Goal: Task Accomplishment & Management: Manage account settings

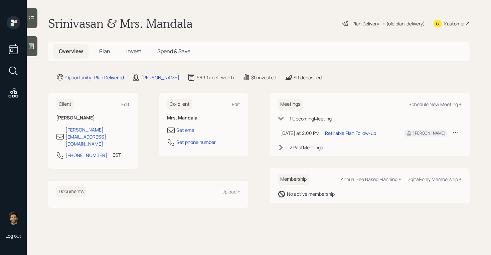
click at [404, 24] on div "• (old plan-delivery)" at bounding box center [404, 23] width 42 height 7
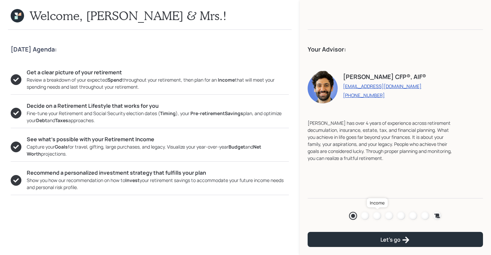
click at [377, 215] on div at bounding box center [377, 215] width 8 height 8
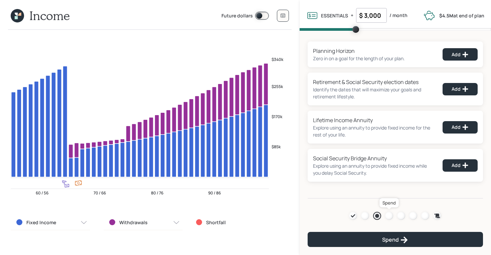
click at [391, 215] on div at bounding box center [389, 215] width 8 height 8
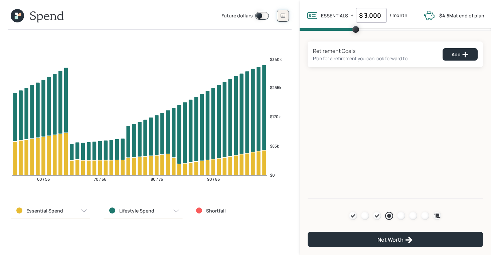
click at [283, 18] on icon at bounding box center [282, 15] width 5 height 5
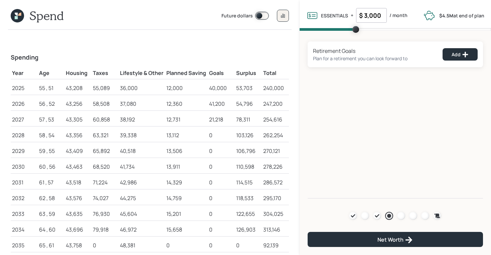
drag, startPoint x: 140, startPoint y: 90, endPoint x: 119, endPoint y: 92, distance: 20.8
click at [119, 92] on td "36,000" at bounding box center [142, 87] width 46 height 16
drag, startPoint x: 121, startPoint y: 89, endPoint x: 139, endPoint y: 89, distance: 18.0
click at [139, 89] on div "36,000" at bounding box center [142, 88] width 44 height 8
drag, startPoint x: 94, startPoint y: 88, endPoint x: 124, endPoint y: 88, distance: 29.7
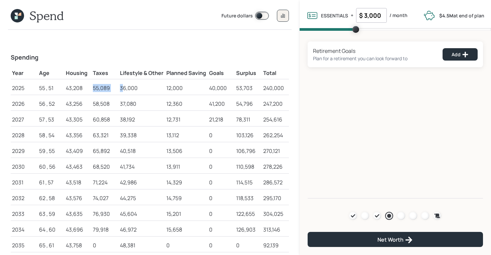
click at [124, 88] on tr "2025 55 , 51 43,208 55,089 36,000 12,000 40,000 53,703 240,000" at bounding box center [150, 87] width 278 height 16
drag, startPoint x: 235, startPoint y: 88, endPoint x: 253, endPoint y: 88, distance: 18.0
click at [253, 88] on td "53,703" at bounding box center [248, 87] width 27 height 16
drag, startPoint x: 183, startPoint y: 87, endPoint x: 162, endPoint y: 87, distance: 21.0
click at [162, 87] on tr "2025 55 , 51 43,208 55,089 36,000 12,000 40,000 53,703 240,000" at bounding box center [150, 87] width 278 height 16
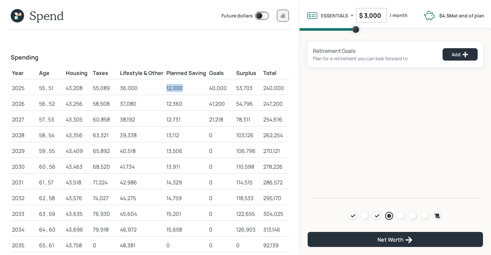
click at [162, 87] on div "36,000" at bounding box center [142, 88] width 44 height 8
click at [23, 15] on icon at bounding box center [17, 15] width 13 height 13
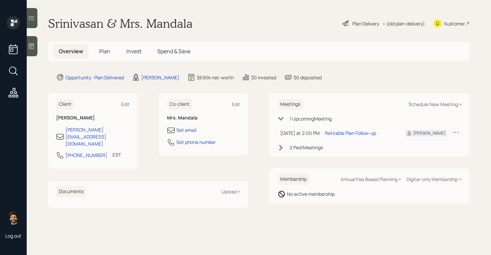
click at [102, 51] on span "Plan" at bounding box center [104, 50] width 11 height 7
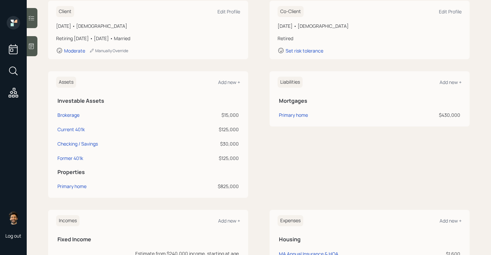
scroll to position [103, 0]
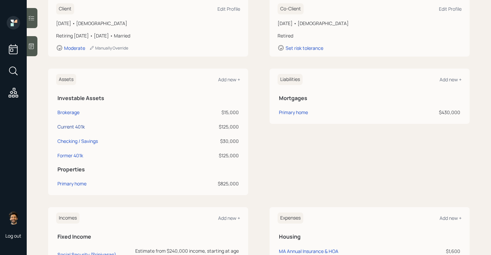
click at [69, 126] on div "Current 401k" at bounding box center [70, 126] width 27 height 7
select select "company_sponsored"
select select "balanced"
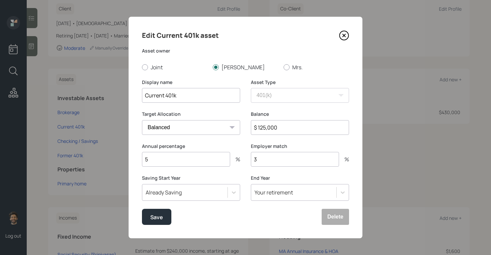
drag, startPoint x: 173, startPoint y: 158, endPoint x: 132, endPoint y: 158, distance: 41.1
click at [132, 158] on div "Edit Current 401k asset Asset owner Joint Srinivasan Mrs. Display name Current …" at bounding box center [246, 127] width 234 height 221
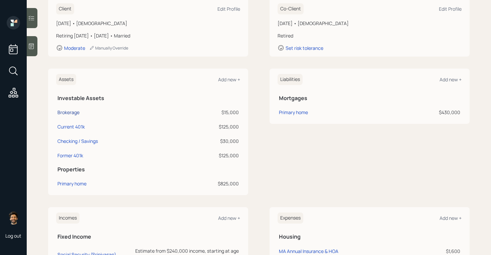
click at [71, 113] on div "Brokerage" at bounding box center [68, 112] width 22 height 7
select select "taxable"
select select "balanced"
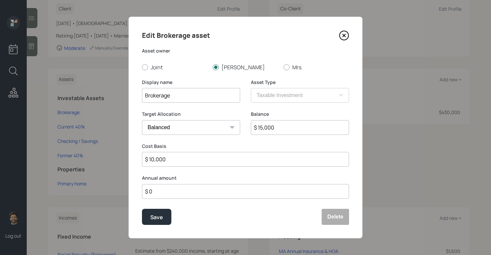
click at [163, 192] on input "$ 0" at bounding box center [245, 191] width 207 height 15
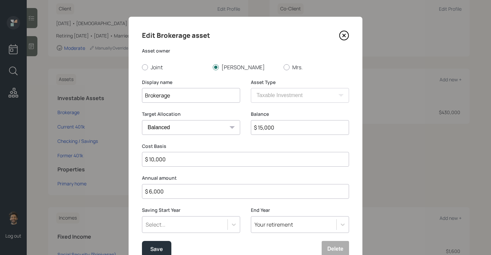
type input "$ 6,000"
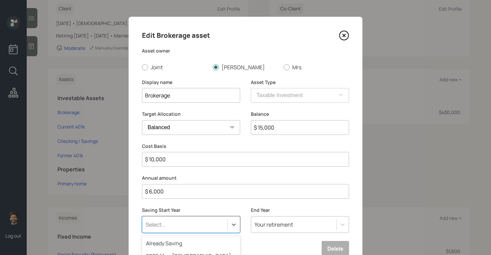
click at [175, 219] on div "option 2026 (Age 56, 52) focused, 6 of 79. 79 results available. Use Up and Dow…" at bounding box center [191, 224] width 98 height 17
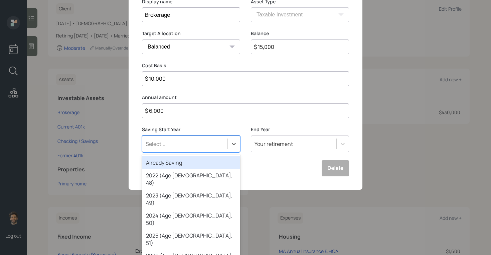
click at [163, 167] on div "Already Saving" at bounding box center [191, 162] width 98 height 13
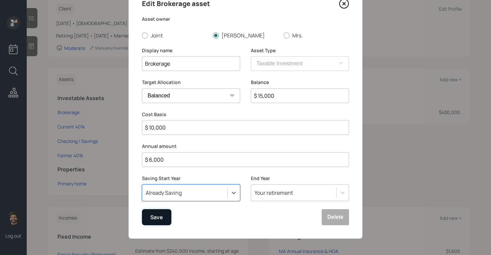
click at [154, 216] on div "Save" at bounding box center [156, 216] width 13 height 9
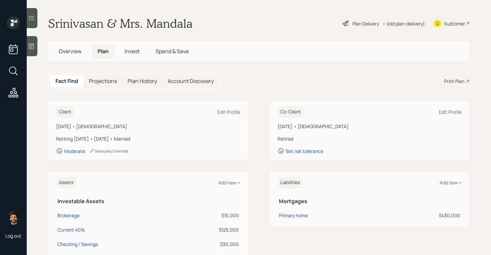
click at [400, 23] on div "• (old plan-delivery)" at bounding box center [404, 23] width 42 height 7
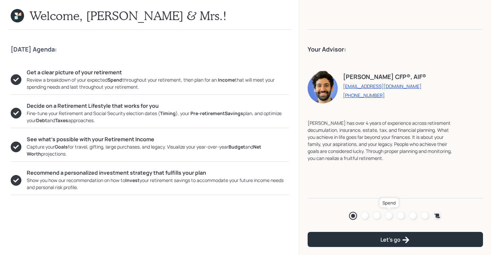
click at [386, 215] on div at bounding box center [389, 215] width 8 height 8
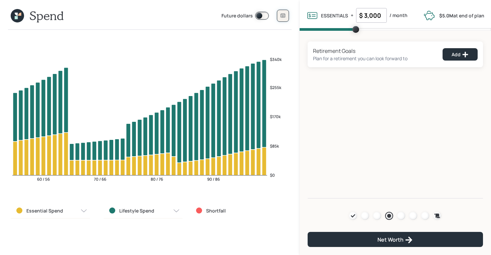
click at [282, 17] on icon at bounding box center [282, 15] width 5 height 5
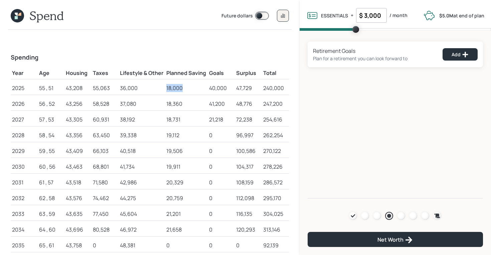
drag, startPoint x: 166, startPoint y: 89, endPoint x: 183, endPoint y: 90, distance: 16.7
click at [183, 90] on div "18,000" at bounding box center [186, 88] width 40 height 8
drag, startPoint x: 237, startPoint y: 90, endPoint x: 253, endPoint y: 90, distance: 16.7
click at [253, 90] on div "47,729" at bounding box center [248, 88] width 24 height 8
click at [374, 16] on input "$ 3,000" at bounding box center [371, 15] width 31 height 15
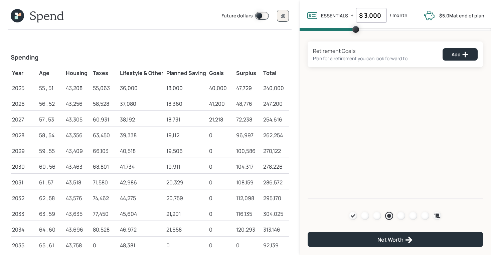
click at [374, 16] on input "$ 3,000" at bounding box center [371, 15] width 31 height 15
type input "$ 6,900"
click at [329, 39] on div "Retirement Goals Plan for a retirement you can look forward to Add Agenda Revie…" at bounding box center [395, 114] width 191 height 167
drag, startPoint x: 246, startPoint y: 88, endPoint x: 234, endPoint y: 90, distance: 12.5
click at [234, 90] on tr "2025 55 , 51 43,208 55,063 82,800 18,000 40,000 929 240,000" at bounding box center [150, 87] width 278 height 16
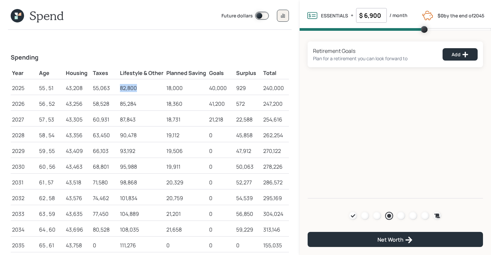
drag, startPoint x: 137, startPoint y: 88, endPoint x: 120, endPoint y: 88, distance: 17.4
click at [120, 88] on div "82,800" at bounding box center [142, 88] width 44 height 8
drag, startPoint x: 254, startPoint y: 119, endPoint x: 238, endPoint y: 120, distance: 16.4
click at [238, 120] on div "22,588" at bounding box center [248, 119] width 24 height 8
drag, startPoint x: 207, startPoint y: 118, endPoint x: 251, endPoint y: 119, distance: 43.4
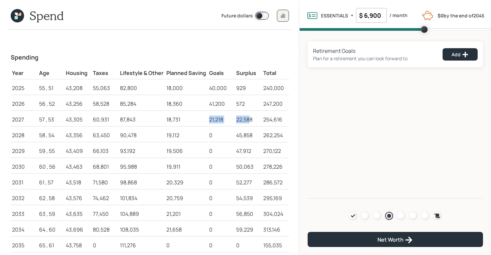
click at [251, 119] on tr "2027 57 , 53 43,305 60,931 87,843 18,731 21,218 22,588 254,616" at bounding box center [150, 118] width 278 height 16
click at [472, 55] on button "Add" at bounding box center [460, 54] width 35 height 12
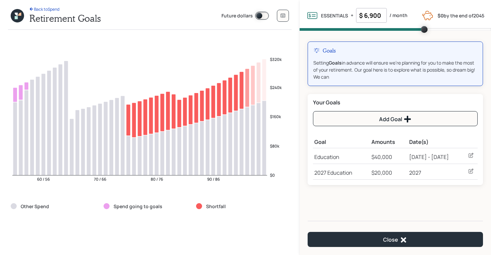
drag, startPoint x: 316, startPoint y: 159, endPoint x: 324, endPoint y: 159, distance: 7.7
click at [318, 159] on div "Education" at bounding box center [341, 157] width 54 height 8
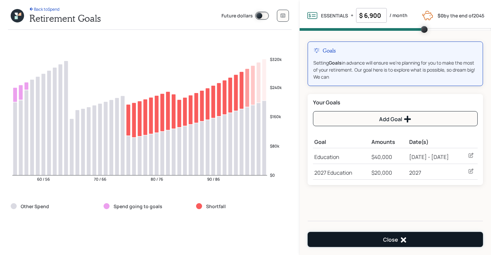
click at [361, 244] on button "Close" at bounding box center [395, 239] width 175 height 15
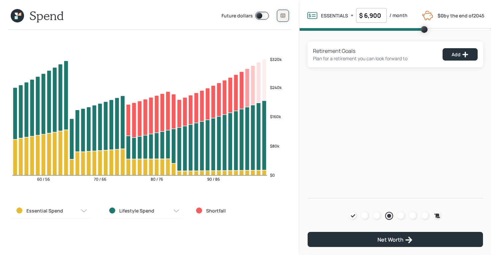
click at [284, 19] on button at bounding box center [283, 16] width 12 height 12
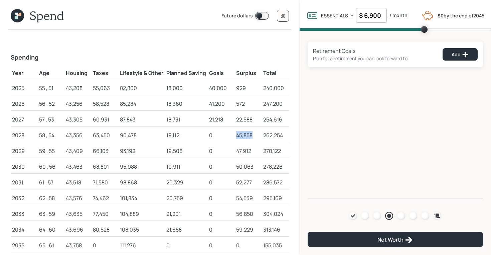
drag, startPoint x: 236, startPoint y: 134, endPoint x: 258, endPoint y: 134, distance: 22.0
click at [258, 134] on td "45,858" at bounding box center [248, 134] width 27 height 16
drag, startPoint x: 236, startPoint y: 121, endPoint x: 251, endPoint y: 121, distance: 15.4
click at [251, 121] on div "22,588" at bounding box center [248, 119] width 24 height 8
drag, startPoint x: 237, startPoint y: 136, endPoint x: 263, endPoint y: 139, distance: 26.5
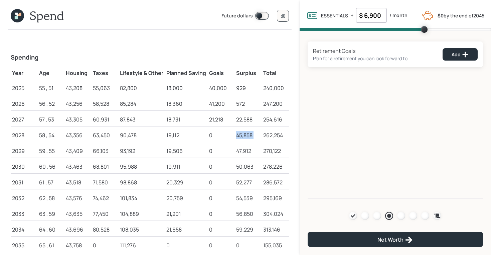
click at [263, 139] on tr "2028 58 , 54 43,356 63,450 90,478 19,112 0 45,858 262,254" at bounding box center [150, 134] width 278 height 16
click at [231, 125] on td "21,218" at bounding box center [221, 118] width 27 height 16
click at [378, 213] on div at bounding box center [377, 215] width 8 height 8
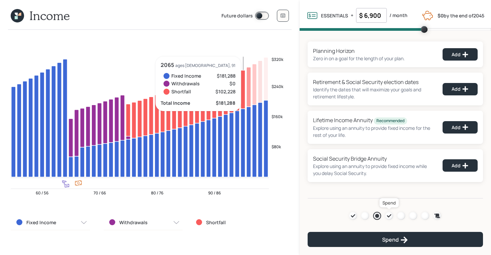
click at [390, 216] on icon at bounding box center [389, 215] width 5 height 5
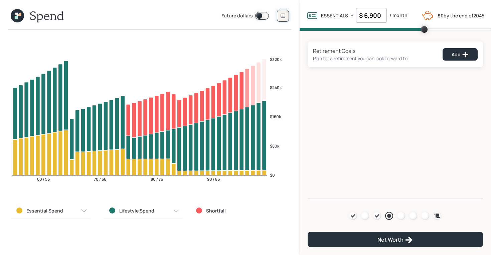
click at [280, 20] on button at bounding box center [283, 16] width 12 height 12
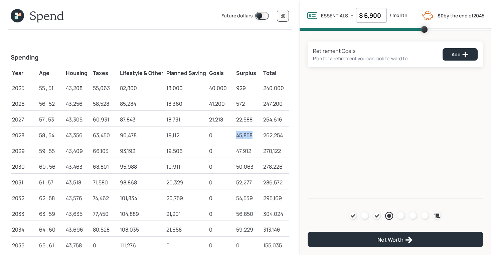
drag, startPoint x: 237, startPoint y: 135, endPoint x: 253, endPoint y: 137, distance: 16.5
click at [253, 137] on div "45,858" at bounding box center [248, 135] width 24 height 8
drag, startPoint x: 236, startPoint y: 229, endPoint x: 254, endPoint y: 229, distance: 17.7
click at [254, 229] on td "59,229" at bounding box center [248, 228] width 27 height 16
drag, startPoint x: 237, startPoint y: 135, endPoint x: 254, endPoint y: 135, distance: 16.7
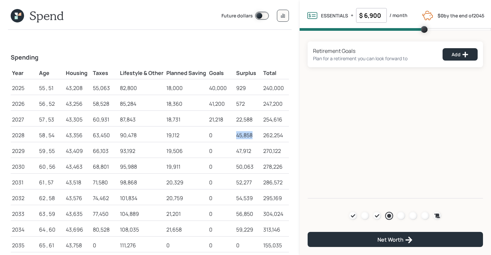
click at [254, 135] on div "45,858" at bounding box center [248, 135] width 24 height 8
drag, startPoint x: 13, startPoint y: 135, endPoint x: 31, endPoint y: 135, distance: 18.4
click at [31, 135] on div "2028" at bounding box center [24, 135] width 24 height 8
click at [18, 18] on icon at bounding box center [17, 15] width 13 height 13
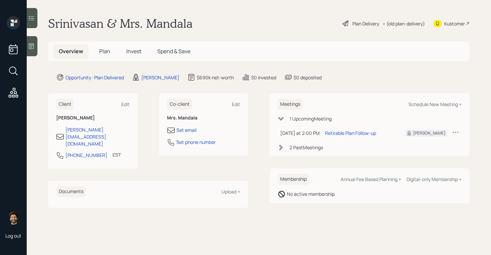
click at [103, 51] on span "Plan" at bounding box center [104, 50] width 11 height 7
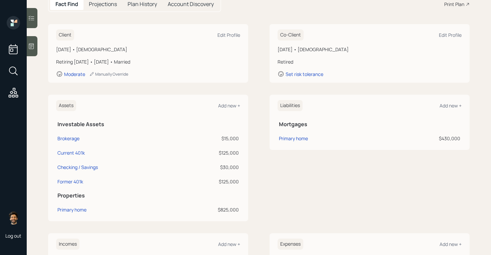
scroll to position [78, 0]
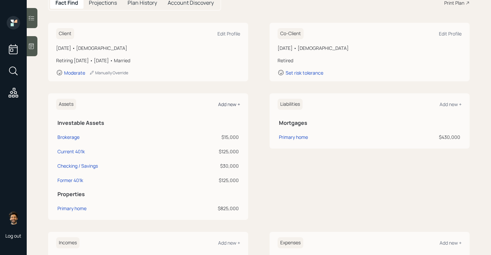
click at [222, 104] on div "Add new +" at bounding box center [229, 104] width 22 height 6
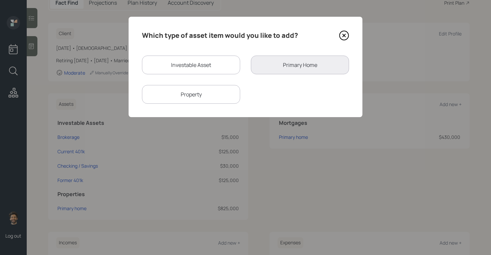
click at [190, 64] on div "Investable Asset" at bounding box center [191, 64] width 98 height 19
select select "taxable"
select select "balanced"
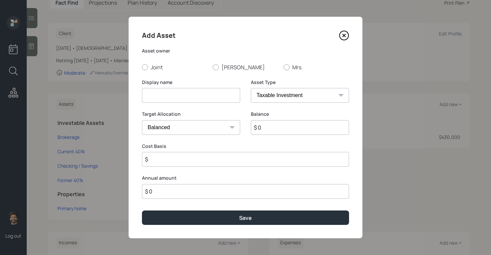
click at [184, 95] on input at bounding box center [191, 95] width 98 height 15
type input "Savings for future"
click at [281, 133] on input "$ 0" at bounding box center [300, 127] width 98 height 15
click at [149, 68] on label "Joint" at bounding box center [174, 66] width 65 height 7
click at [142, 67] on input "Joint" at bounding box center [142, 67] width 0 height 0
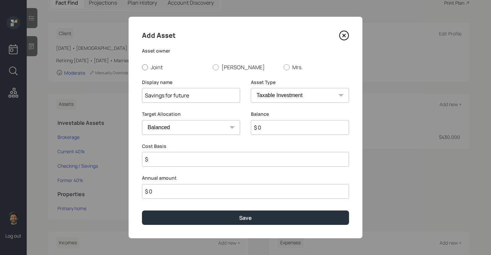
radio input "true"
click at [158, 195] on input "$ 0" at bounding box center [245, 191] width 207 height 15
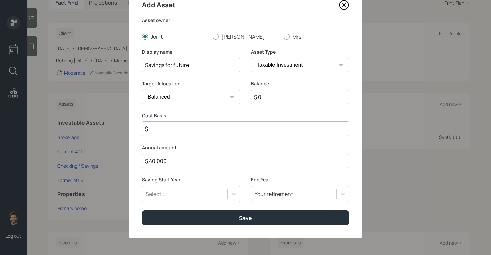
type input "$ 40,000"
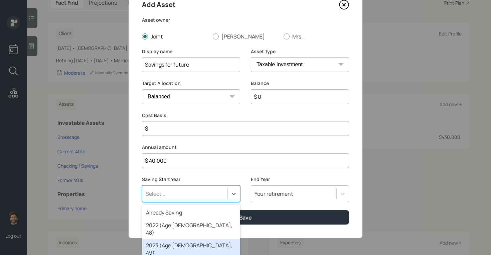
click at [175, 193] on div "option 2023 (Age 53, 49) focused, 3 of 79. 79 results available. Use Up and Dow…" at bounding box center [191, 193] width 98 height 17
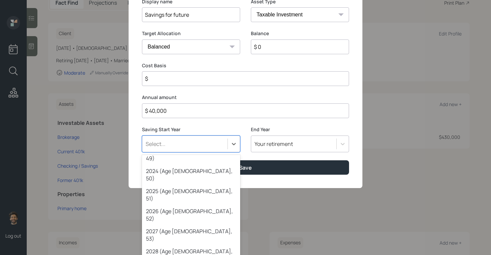
scroll to position [45, 0]
click at [173, 244] on div "2028 (Age 58, 54)" at bounding box center [191, 254] width 98 height 20
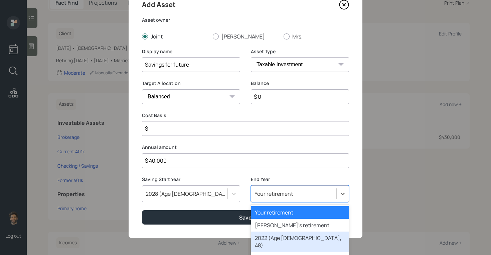
click at [262, 189] on div "option 2022 (Age 52, 48) focused, 3 of 80. 80 results available. Use Up and Dow…" at bounding box center [300, 193] width 98 height 17
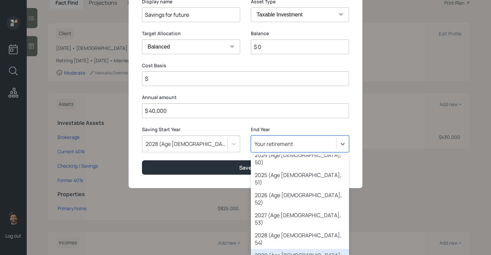
scroll to position [0, 0]
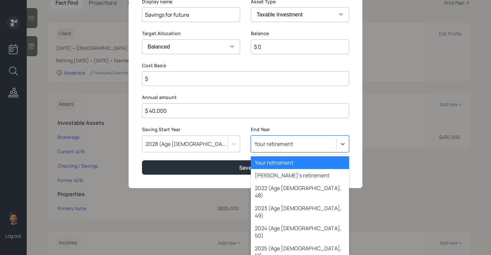
click at [276, 166] on div "Your retirement" at bounding box center [300, 162] width 98 height 13
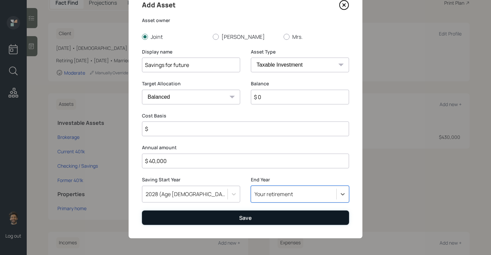
click at [202, 219] on button "Save" at bounding box center [245, 217] width 207 height 14
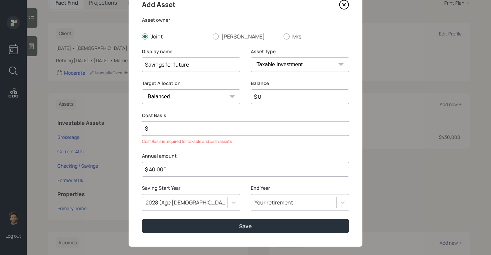
click at [160, 127] on input "$" at bounding box center [245, 128] width 207 height 15
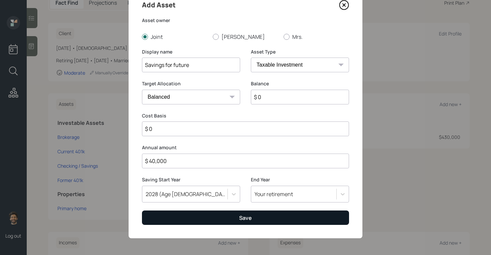
type input "$ 0"
click at [175, 222] on button "Save" at bounding box center [245, 217] width 207 height 14
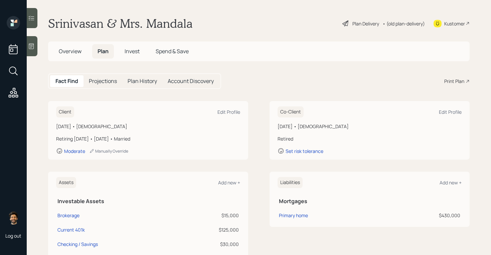
click at [412, 24] on div "• (old plan-delivery)" at bounding box center [404, 23] width 42 height 7
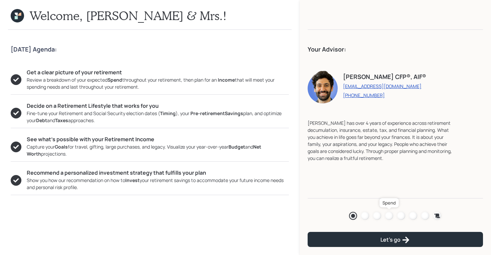
click at [387, 215] on div at bounding box center [389, 215] width 8 height 8
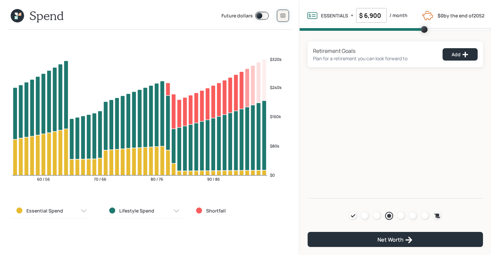
click at [279, 14] on button at bounding box center [283, 16] width 12 height 12
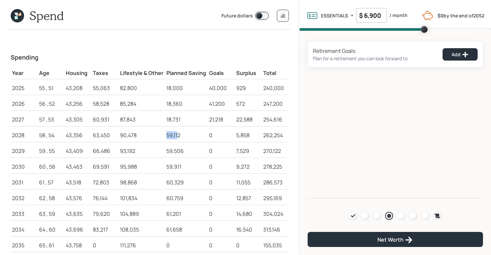
drag, startPoint x: 166, startPoint y: 135, endPoint x: 184, endPoint y: 137, distance: 17.5
click at [184, 137] on div "59,112" at bounding box center [186, 135] width 40 height 8
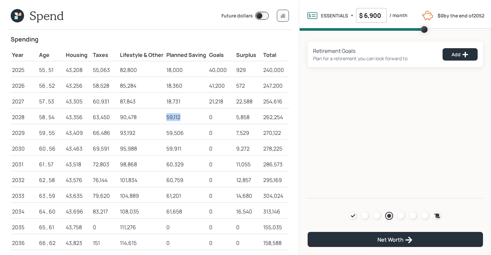
scroll to position [20, 0]
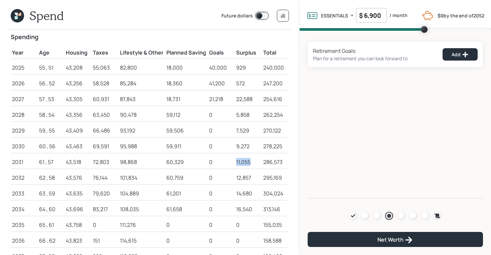
drag, startPoint x: 237, startPoint y: 160, endPoint x: 253, endPoint y: 160, distance: 16.4
click at [253, 160] on div "11,055" at bounding box center [248, 162] width 24 height 8
click at [379, 215] on div at bounding box center [377, 215] width 8 height 8
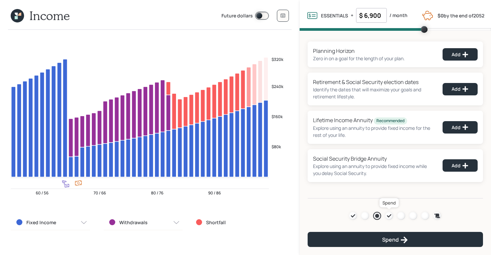
click at [388, 217] on icon at bounding box center [389, 215] width 5 height 5
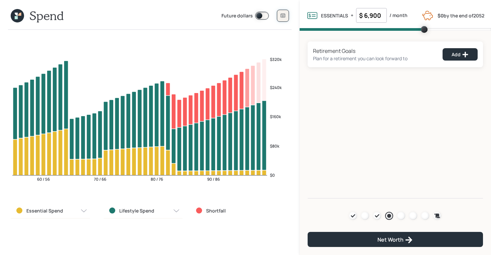
click at [278, 14] on button at bounding box center [283, 16] width 12 height 12
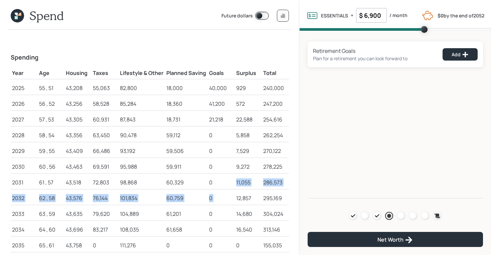
drag, startPoint x: 237, startPoint y: 183, endPoint x: 251, endPoint y: 190, distance: 15.7
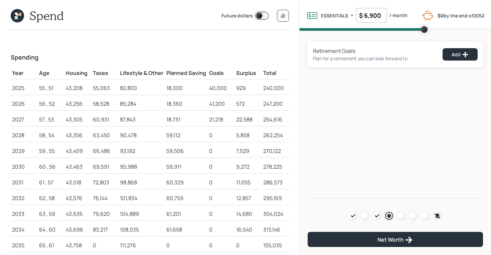
click at [241, 195] on div "12,857" at bounding box center [248, 198] width 24 height 8
drag, startPoint x: 236, startPoint y: 198, endPoint x: 253, endPoint y: 202, distance: 17.3
click at [253, 202] on td "12,857" at bounding box center [248, 197] width 27 height 16
drag, startPoint x: 236, startPoint y: 232, endPoint x: 252, endPoint y: 232, distance: 15.7
click at [252, 232] on div "16,540" at bounding box center [248, 229] width 24 height 8
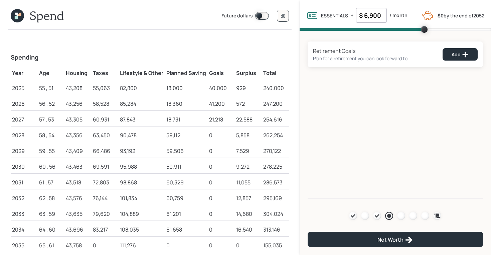
click at [21, 21] on icon at bounding box center [17, 15] width 13 height 13
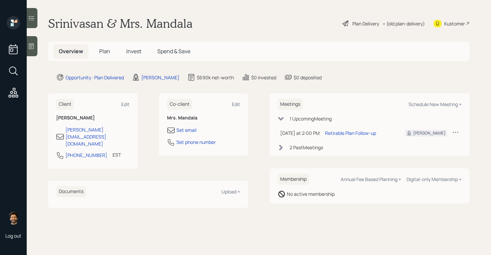
click at [104, 51] on span "Plan" at bounding box center [104, 50] width 11 height 7
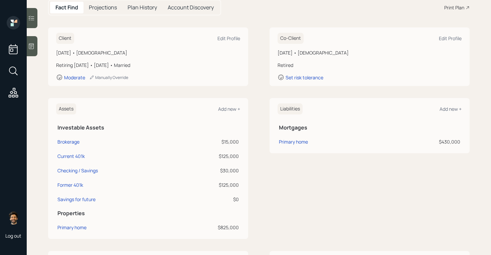
scroll to position [89, 0]
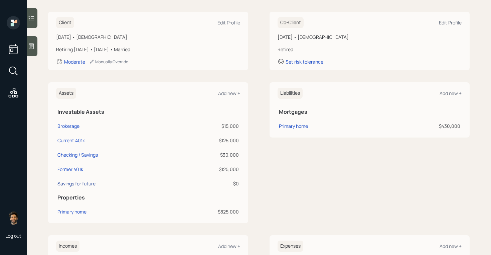
click at [77, 181] on div "Savings for future" at bounding box center [76, 183] width 38 height 7
select select "taxable"
select select "balanced"
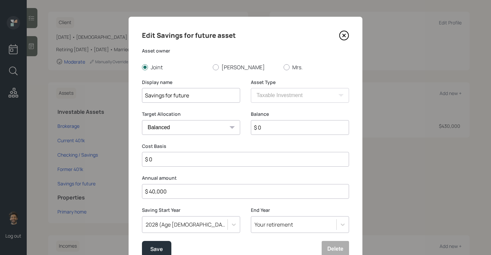
click at [198, 99] on input "Savings for future" at bounding box center [191, 95] width 98 height 15
type input "Savings for future (2028-retirement)"
click at [162, 190] on input "$ 40,000" at bounding box center [245, 191] width 207 height 15
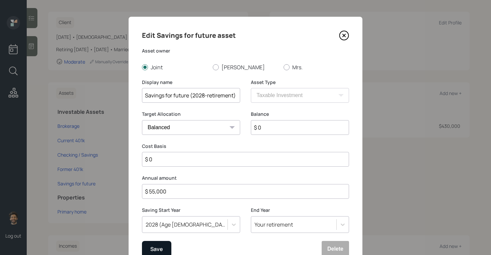
type input "$ 55,000"
click at [153, 251] on div "Save" at bounding box center [156, 248] width 13 height 9
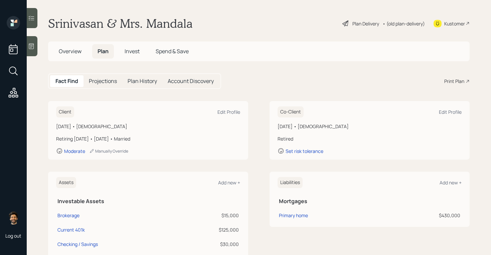
click at [410, 24] on div "• (old plan-delivery)" at bounding box center [404, 23] width 42 height 7
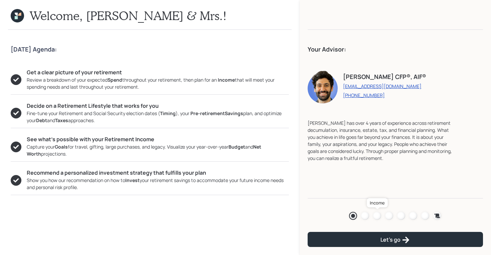
click at [377, 215] on div at bounding box center [377, 215] width 8 height 8
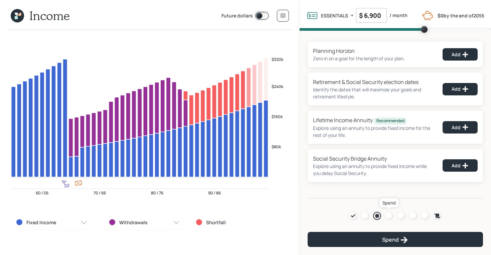
click at [390, 215] on div at bounding box center [389, 215] width 8 height 8
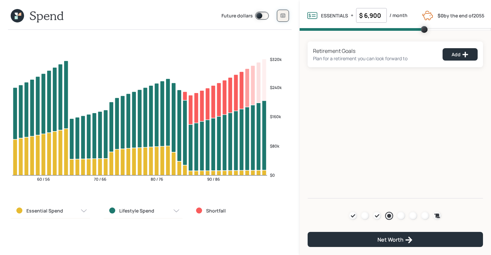
click at [279, 17] on button at bounding box center [283, 16] width 12 height 12
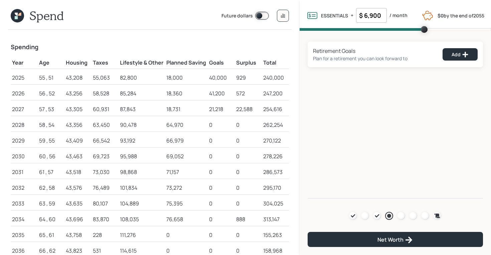
scroll to position [8, 0]
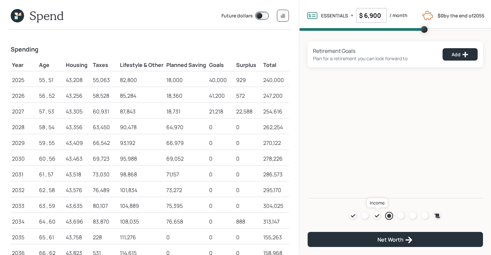
click at [379, 215] on icon at bounding box center [376, 215] width 5 height 5
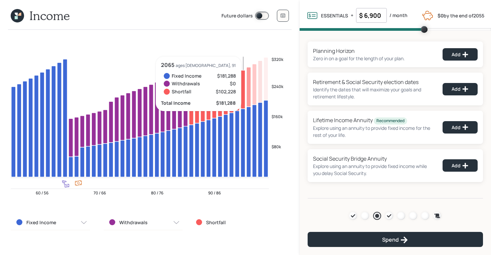
click at [16, 18] on icon at bounding box center [16, 17] width 3 height 3
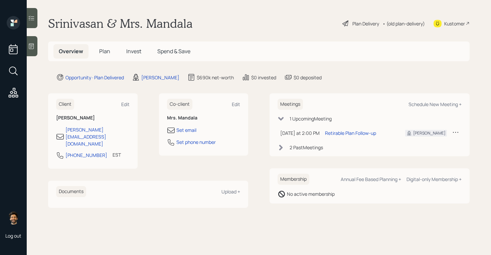
click at [107, 53] on span "Plan" at bounding box center [104, 50] width 11 height 7
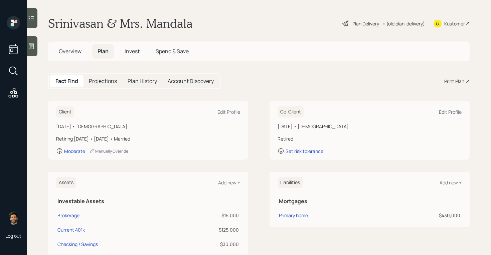
click at [414, 28] on div "Plan Delivery • (old plan-delivery)" at bounding box center [384, 23] width 84 height 15
click at [447, 24] on div "Kustomer" at bounding box center [454, 23] width 21 height 7
click at [404, 26] on div "• (old plan-delivery)" at bounding box center [404, 23] width 42 height 7
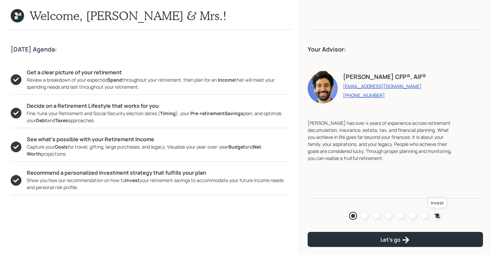
click at [437, 212] on icon at bounding box center [437, 215] width 7 height 7
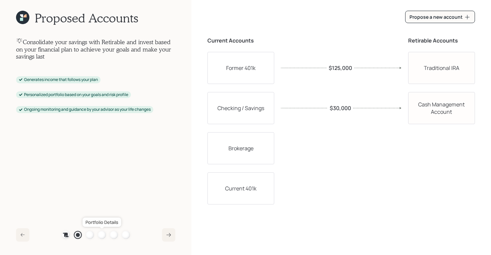
click at [103, 236] on div at bounding box center [102, 235] width 8 height 8
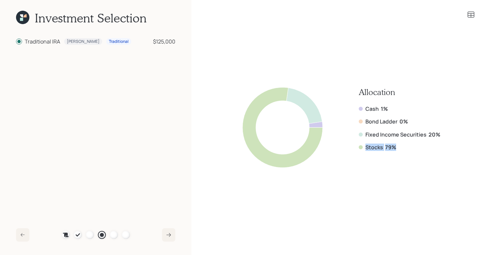
drag, startPoint x: 398, startPoint y: 149, endPoint x: 365, endPoint y: 148, distance: 33.1
click at [363, 148] on div "Stocks 79%" at bounding box center [400, 146] width 82 height 7
drag, startPoint x: 438, startPoint y: 134, endPoint x: 352, endPoint y: 134, distance: 86.2
click at [352, 134] on div "Allocation Cash 1% Bond Ladder 0% Fixed Income Securities 20% Stocks 79%" at bounding box center [342, 127] width 198 height 80
click at [472, 13] on icon at bounding box center [471, 15] width 7 height 6
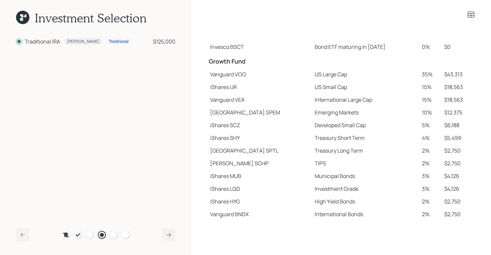
scroll to position [93, 0]
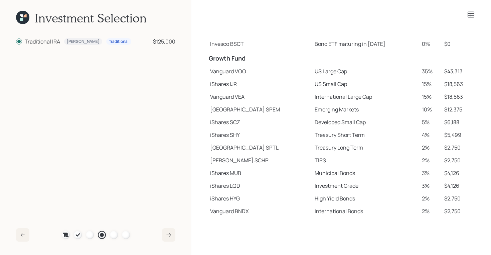
click at [471, 14] on icon at bounding box center [471, 15] width 7 height 6
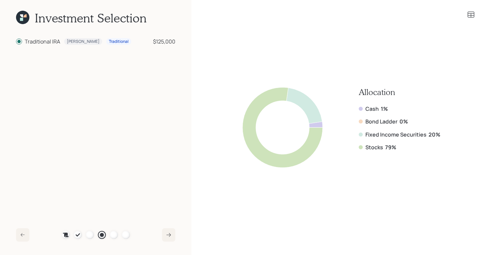
click at [22, 19] on icon at bounding box center [21, 19] width 3 height 3
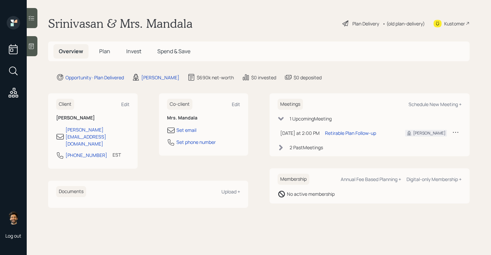
click at [410, 24] on div "• (old plan-delivery)" at bounding box center [404, 23] width 42 height 7
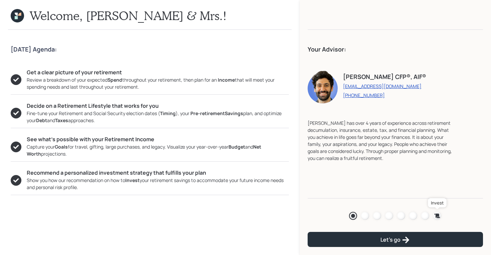
click at [436, 213] on icon at bounding box center [438, 215] width 6 height 4
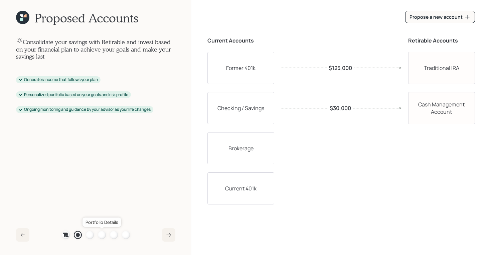
click at [101, 235] on div at bounding box center [102, 235] width 8 height 8
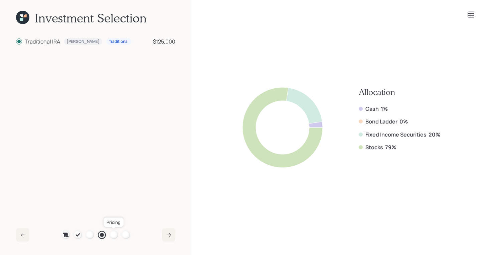
click at [115, 232] on div at bounding box center [114, 235] width 8 height 8
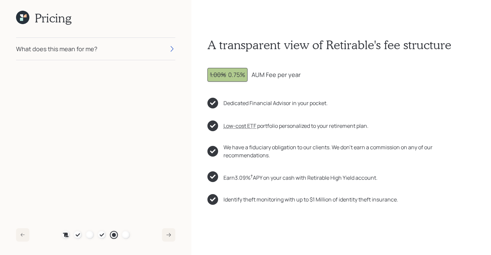
click at [21, 18] on icon at bounding box center [21, 19] width 3 height 3
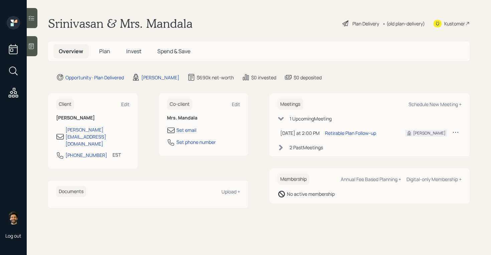
click at [410, 21] on div "• (old plan-delivery)" at bounding box center [404, 23] width 42 height 7
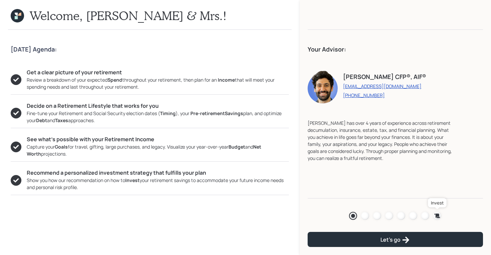
click at [438, 213] on icon at bounding box center [438, 215] width 6 height 4
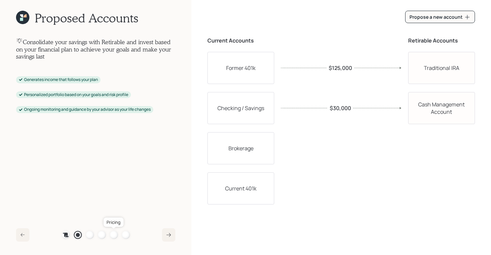
click at [111, 235] on div at bounding box center [114, 235] width 8 height 8
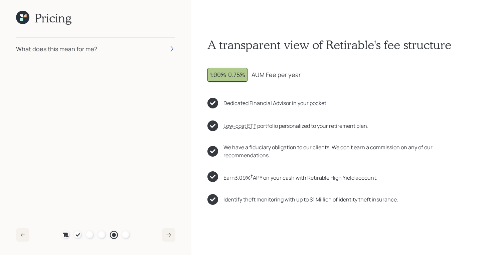
click at [97, 234] on div "Plan Recommended Accounts Investment Strategy Portfolio Details Pricing Become …" at bounding box center [96, 235] width 68 height 8
click at [103, 233] on div at bounding box center [102, 235] width 8 height 8
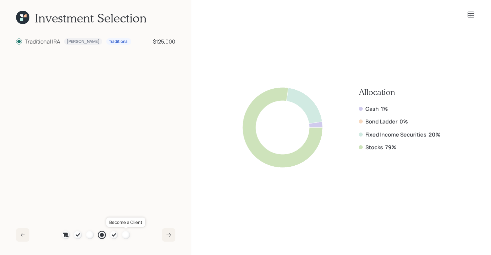
click at [123, 233] on div at bounding box center [126, 235] width 8 height 8
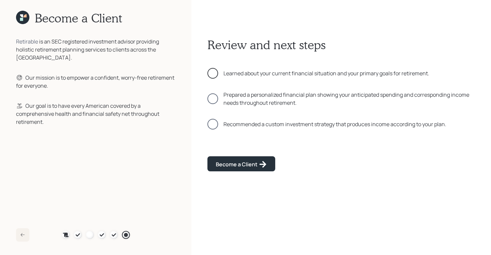
click at [216, 73] on div at bounding box center [212, 73] width 11 height 11
click at [217, 104] on div "Prepared a personalized financial plan showing your anticipated spending and co…" at bounding box center [341, 99] width 268 height 16
click at [213, 124] on div at bounding box center [212, 124] width 11 height 11
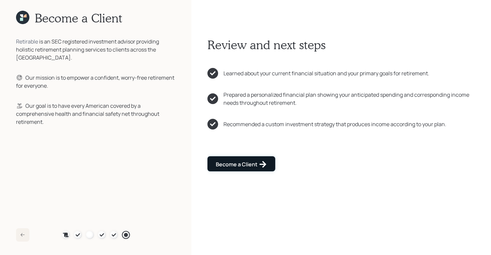
click at [224, 156] on button "Become a Client" at bounding box center [241, 163] width 68 height 15
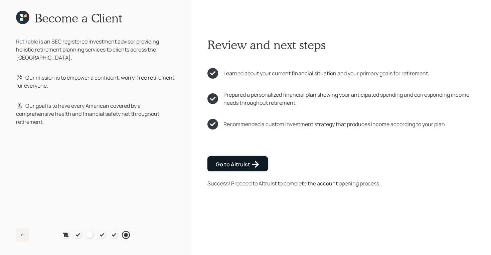
click at [236, 162] on div "Go to Altruist" at bounding box center [238, 164] width 44 height 8
click at [18, 18] on icon at bounding box center [22, 17] width 13 height 13
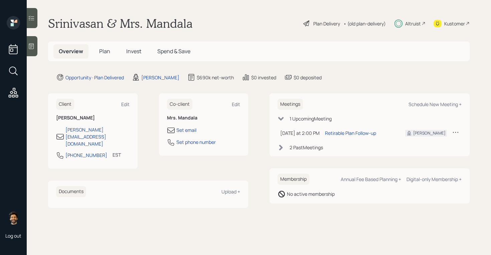
click at [107, 48] on span "Plan" at bounding box center [104, 50] width 11 height 7
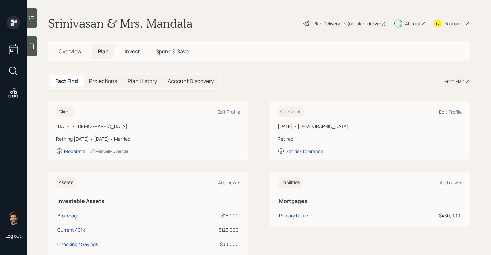
click at [75, 51] on span "Overview" at bounding box center [70, 50] width 23 height 7
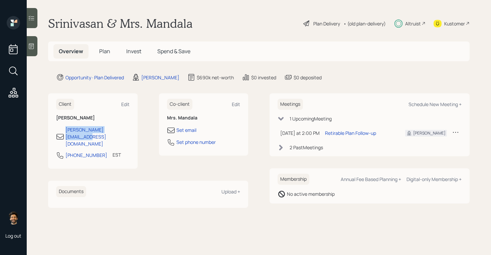
drag, startPoint x: 122, startPoint y: 132, endPoint x: 55, endPoint y: 132, distance: 66.1
click at [55, 132] on div "Client Edit Srinivasan Mandala srini.mandala@gmail.com 781-493-2042 EST Current…" at bounding box center [93, 130] width 90 height 75
copy div "srini.mandala@gmail.com"
drag, startPoint x: 88, startPoint y: 128, endPoint x: 182, endPoint y: 6, distance: 154.4
click at [0, 0] on div "Log out Srinivasan & Mrs. Mandala Plan Delivery • (old plan-delivery) Altruist …" at bounding box center [245, 127] width 491 height 255
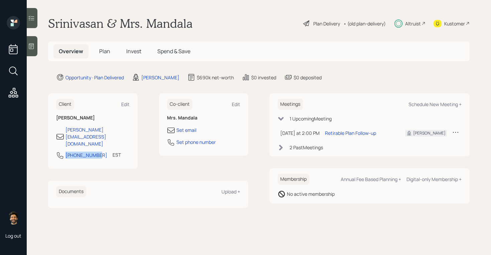
drag, startPoint x: 97, startPoint y: 143, endPoint x: 61, endPoint y: 143, distance: 35.4
click at [61, 151] on div "781-493-2042 EST Currently 2:17 PM" at bounding box center [92, 157] width 73 height 12
copy div "781-493-2042"
drag, startPoint x: 85, startPoint y: 139, endPoint x: 169, endPoint y: 5, distance: 159.1
click at [0, 0] on div "Log out Srinivasan & Mrs. Mandala Plan Delivery • (old plan-delivery) Altruist …" at bounding box center [245, 127] width 491 height 255
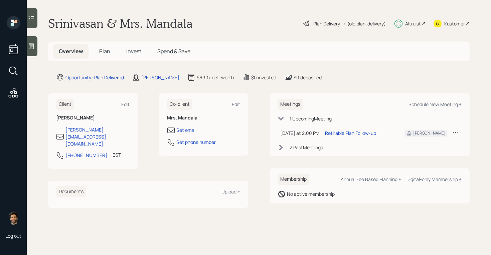
click at [105, 51] on span "Plan" at bounding box center [104, 50] width 11 height 7
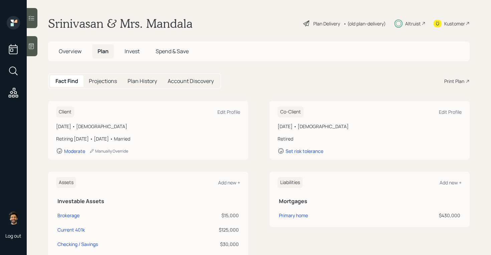
click at [451, 79] on div "Print Plan" at bounding box center [454, 81] width 20 height 7
click at [132, 50] on span "Invest" at bounding box center [132, 50] width 15 height 7
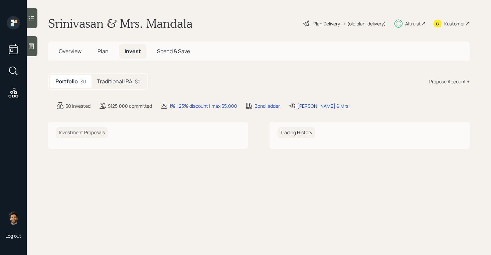
click at [128, 78] on h5 "Traditional IRA" at bounding box center [114, 81] width 35 height 6
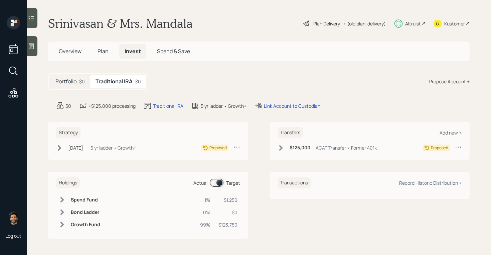
click at [292, 110] on main "Srinivasan & Mrs. Mandala Plan Delivery • (old plan-delivery) Altruist Kustomer…" at bounding box center [259, 127] width 464 height 255
click at [283, 108] on div "Link Account to Custodian" at bounding box center [292, 105] width 56 height 7
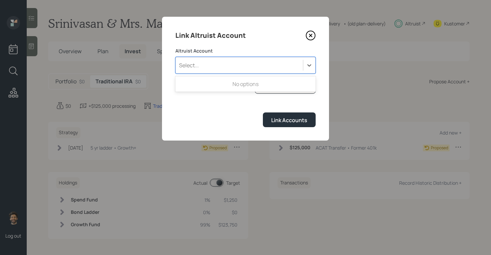
click at [202, 70] on div "Select..." at bounding box center [239, 64] width 127 height 11
click at [263, 54] on label "Altruist Account" at bounding box center [245, 50] width 140 height 7
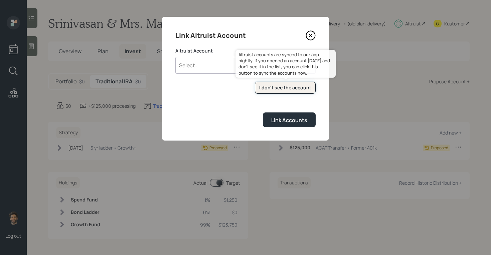
click at [280, 92] on button "I don't see the account" at bounding box center [285, 88] width 61 height 12
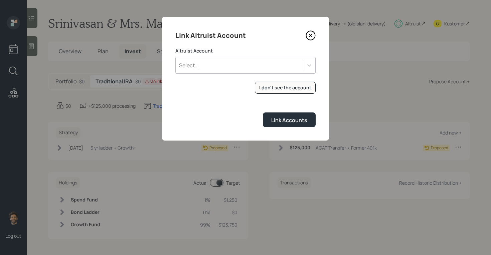
click at [228, 67] on div "Select..." at bounding box center [239, 64] width 127 height 11
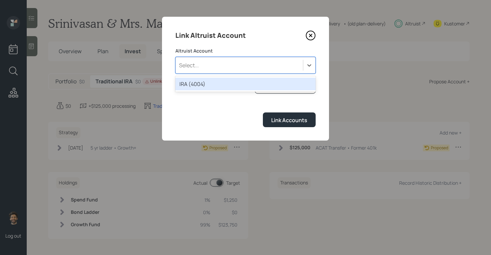
click at [209, 82] on div "IRA (4004)" at bounding box center [245, 84] width 140 height 13
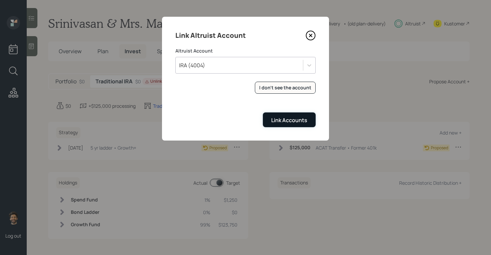
click at [271, 125] on button "Link Accounts" at bounding box center [289, 119] width 53 height 14
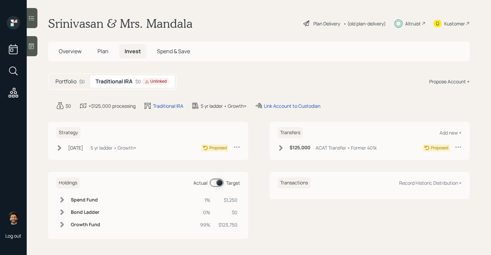
click at [106, 51] on span "Plan" at bounding box center [103, 50] width 11 height 7
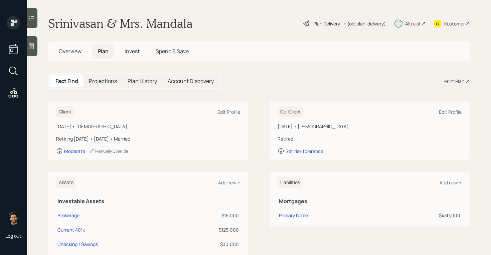
click at [457, 81] on div "Print Plan" at bounding box center [454, 81] width 20 height 7
click at [71, 47] on h5 "Overview" at bounding box center [69, 51] width 33 height 14
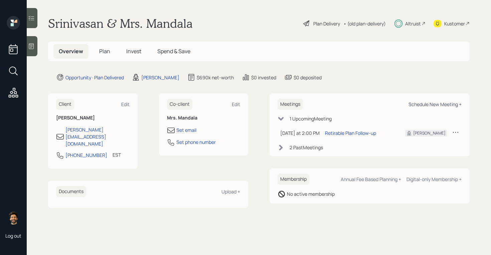
click at [430, 105] on div "Schedule New Meeting +" at bounding box center [435, 104] width 53 height 6
select select "f14b762f-c7c2-4b89-9227-8fa891345eea"
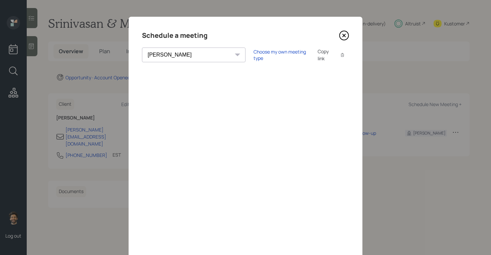
click at [343, 37] on icon at bounding box center [344, 35] width 10 height 10
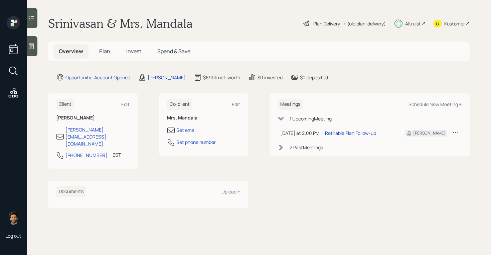
click at [129, 51] on span "Invest" at bounding box center [133, 50] width 15 height 7
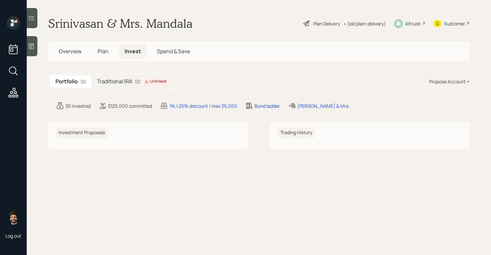
click at [142, 86] on div "Traditional IRA $0 Unlinked" at bounding box center [133, 81] width 83 height 12
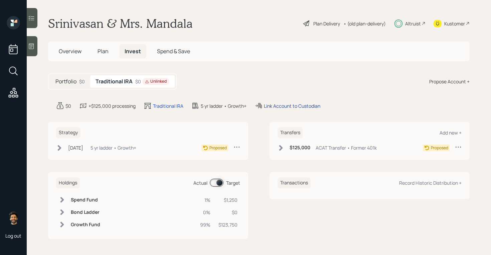
click at [298, 108] on div "Link Account to Custodian" at bounding box center [292, 105] width 56 height 7
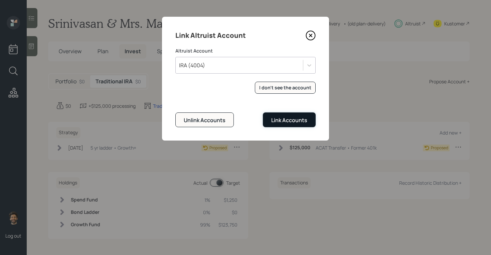
click at [285, 123] on div "Link Accounts" at bounding box center [289, 119] width 36 height 7
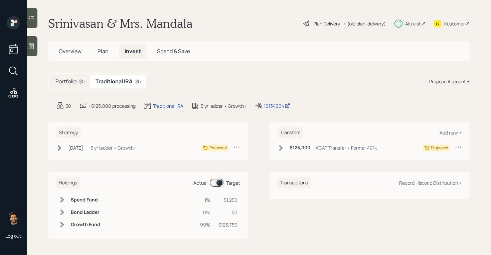
click at [292, 150] on h6 "$125,000" at bounding box center [300, 148] width 21 height 6
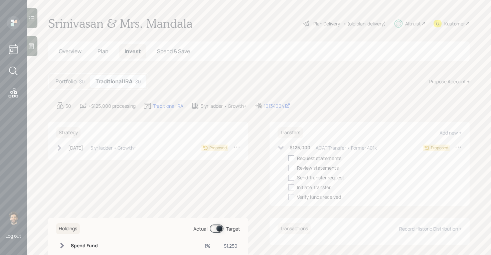
click at [291, 159] on div at bounding box center [291, 158] width 6 height 6
click at [288, 158] on input "checkbox" at bounding box center [288, 158] width 0 height 0
checkbox input "true"
click at [68, 148] on div "Aug 8, 2025" at bounding box center [75, 147] width 15 height 7
click at [69, 158] on div at bounding box center [70, 158] width 6 height 6
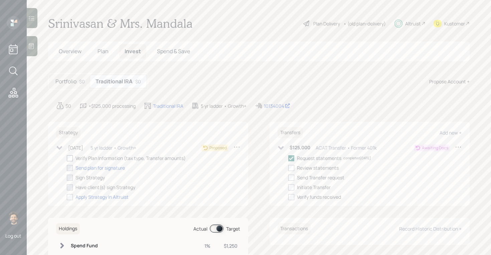
click at [67, 158] on input "checkbox" at bounding box center [66, 158] width 0 height 0
checkbox input "true"
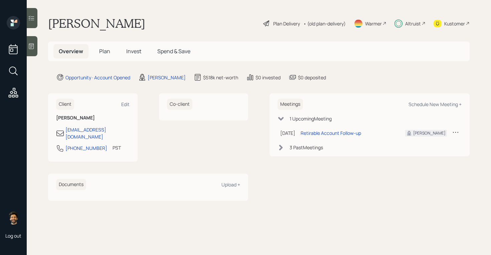
click at [131, 54] on span "Invest" at bounding box center [133, 50] width 15 height 7
